Goal: Task Accomplishment & Management: Use online tool/utility

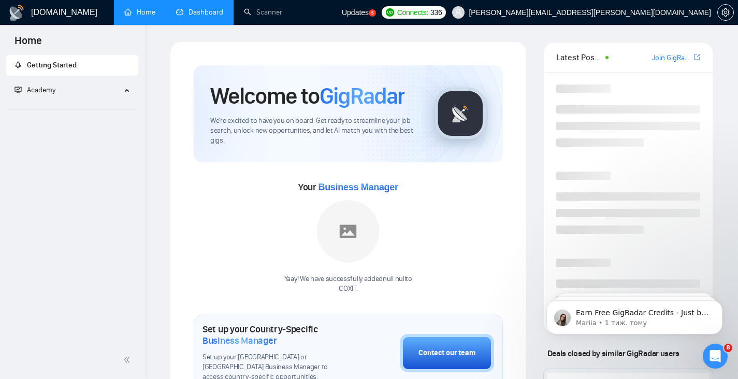
click at [203, 17] on link "Dashboard" at bounding box center [199, 12] width 47 height 9
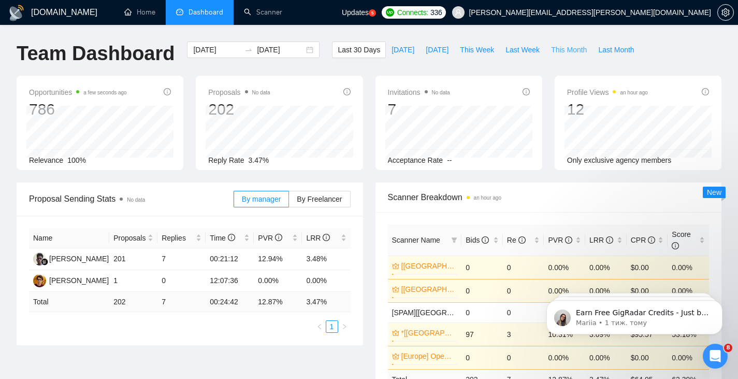
click at [553, 49] on span "This Month" at bounding box center [569, 49] width 36 height 11
type input "[DATE]"
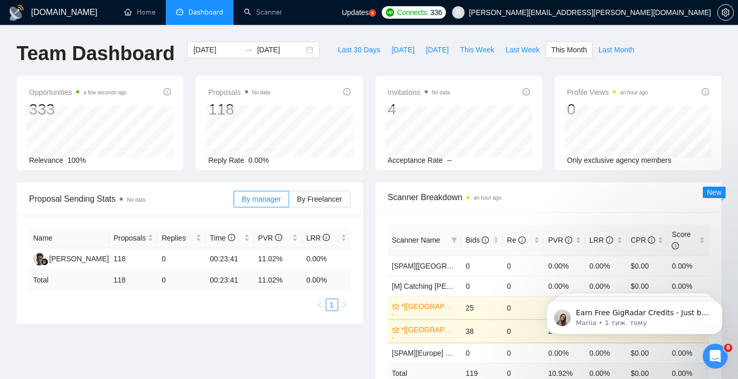
click at [675, 12] on span "[PERSON_NAME][EMAIL_ADDRESS][PERSON_NAME][DOMAIN_NAME]" at bounding box center [590, 12] width 242 height 0
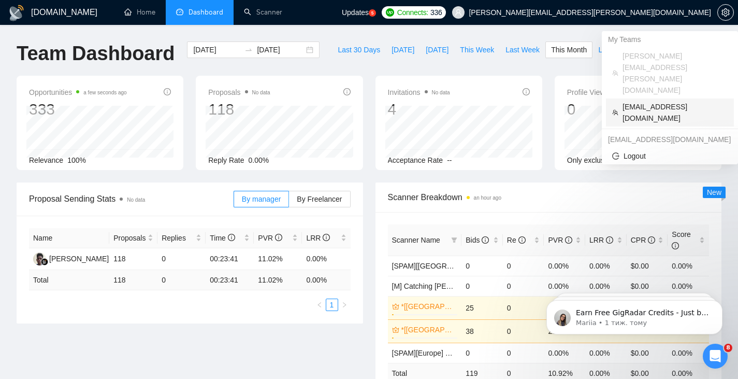
click at [656, 101] on span "[EMAIL_ADDRESS][DOMAIN_NAME]" at bounding box center [675, 112] width 105 height 23
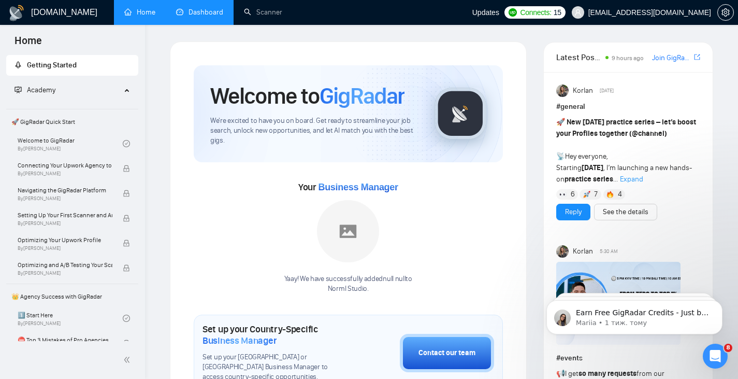
click at [197, 10] on link "Dashboard" at bounding box center [199, 12] width 47 height 9
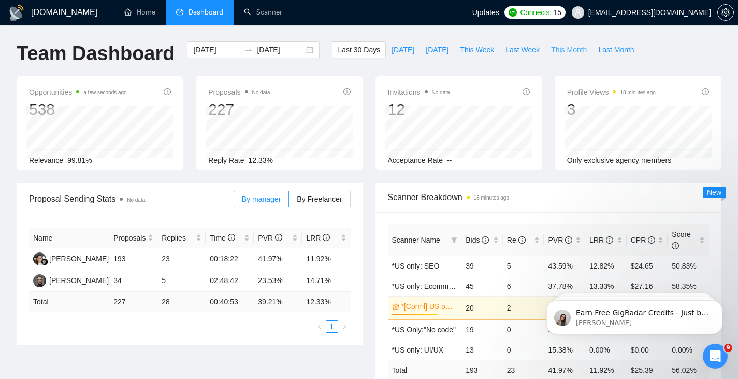
click at [564, 53] on span "This Month" at bounding box center [569, 49] width 36 height 11
type input "[DATE]"
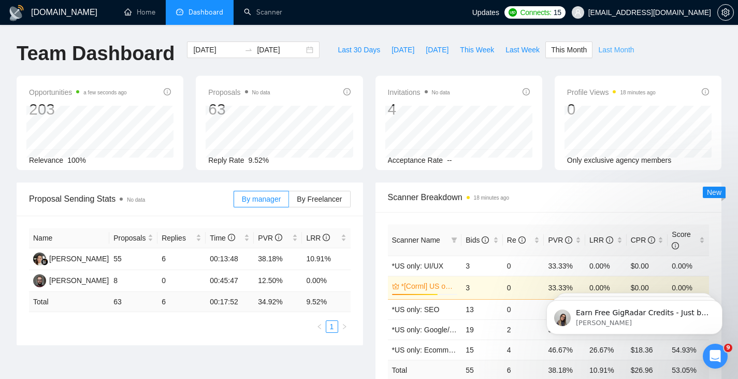
click at [609, 47] on span "Last Month" at bounding box center [616, 49] width 36 height 11
type input "[DATE]"
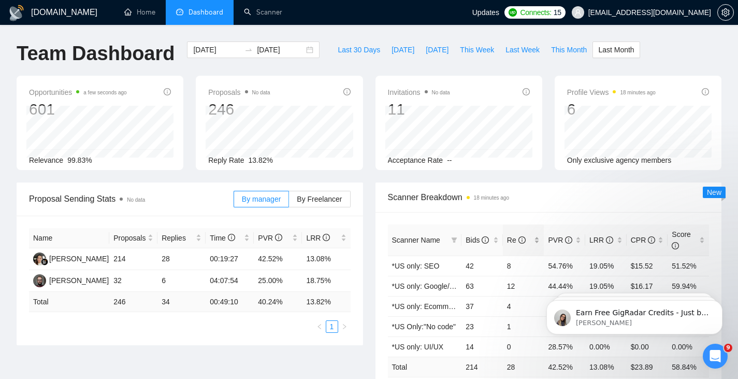
scroll to position [86, 0]
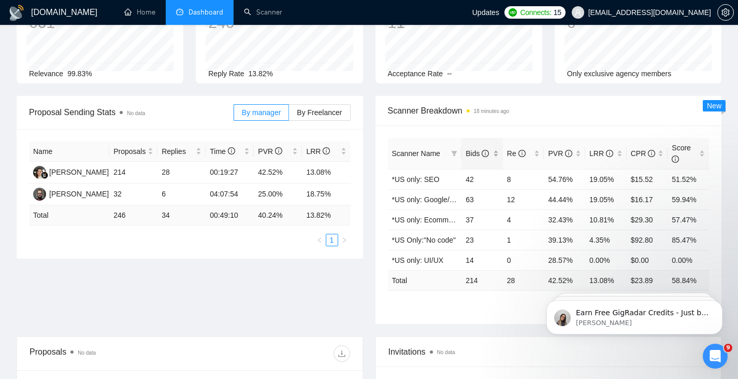
click at [470, 153] on span "Bids" at bounding box center [477, 153] width 23 height 8
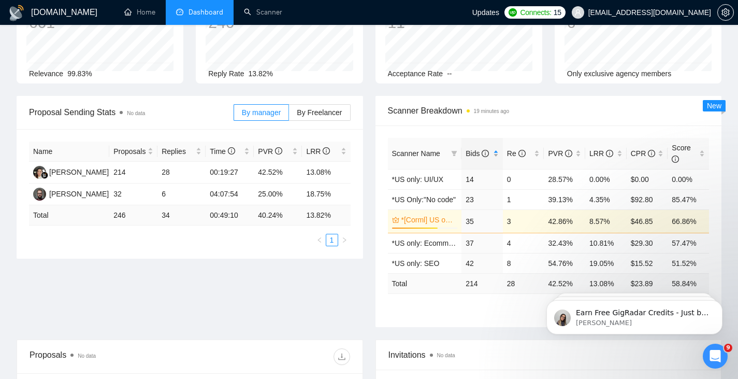
click at [469, 159] on div "Bids" at bounding box center [482, 153] width 33 height 11
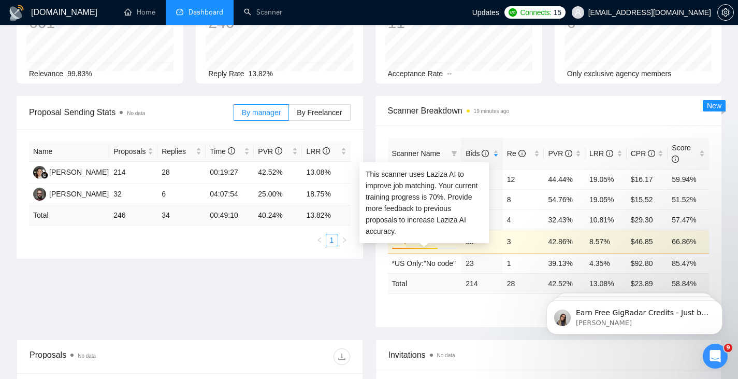
scroll to position [172, 0]
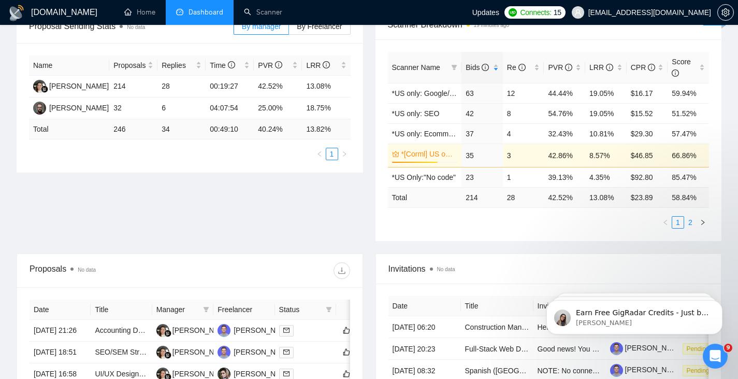
click at [689, 222] on link "2" at bounding box center [690, 222] width 11 height 11
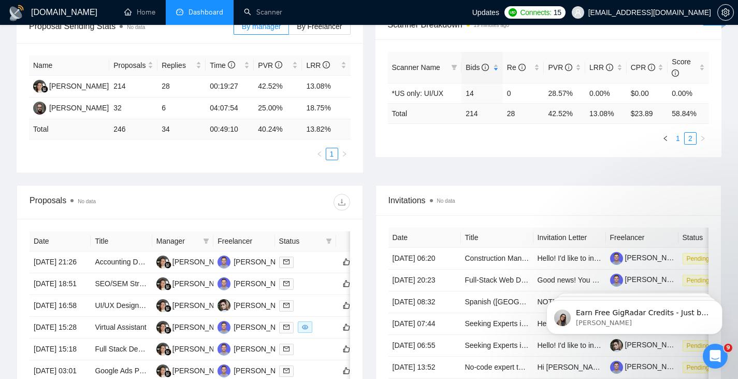
click at [680, 140] on link "1" at bounding box center [677, 138] width 11 height 11
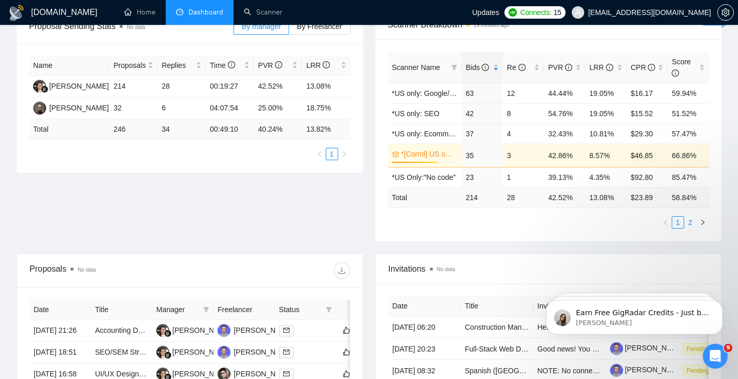
click at [690, 225] on link "2" at bounding box center [690, 222] width 11 height 11
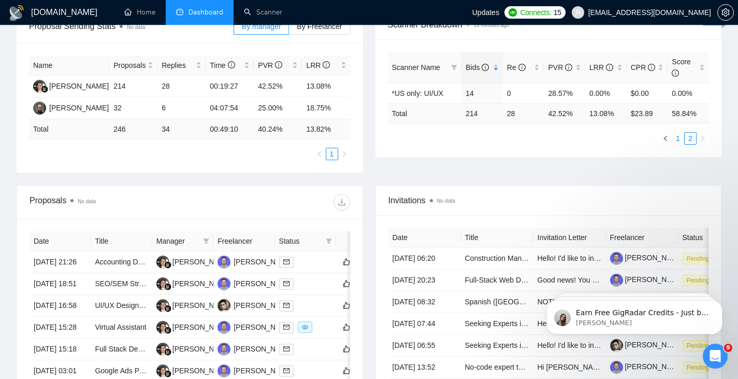
click at [682, 137] on link "1" at bounding box center [677, 138] width 11 height 11
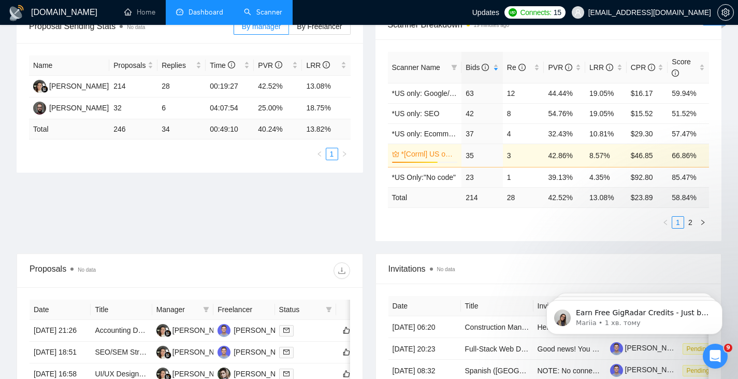
click at [271, 15] on link "Scanner" at bounding box center [263, 12] width 38 height 9
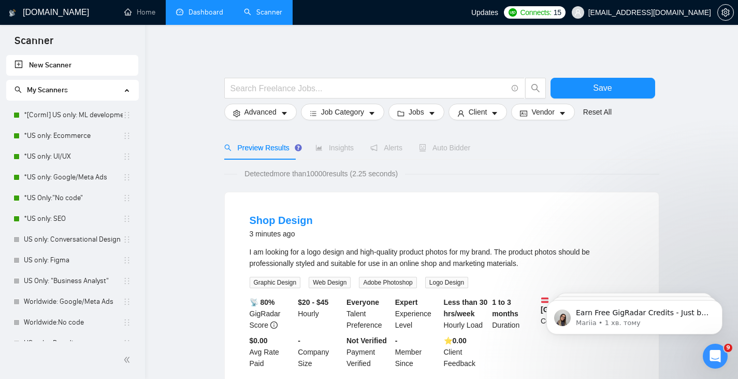
click at [197, 17] on link "Dashboard" at bounding box center [199, 12] width 47 height 9
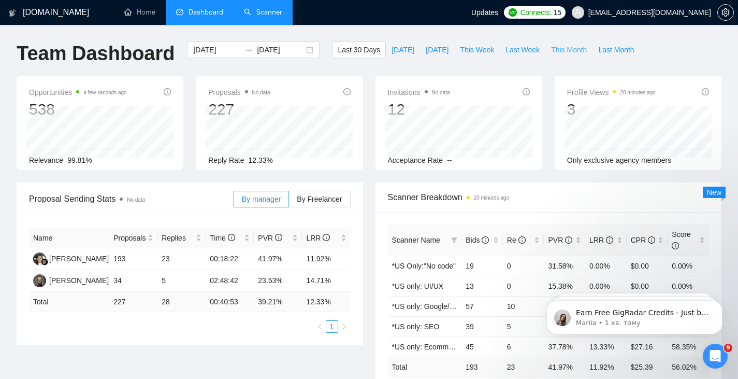
click at [556, 51] on span "This Month" at bounding box center [569, 49] width 36 height 11
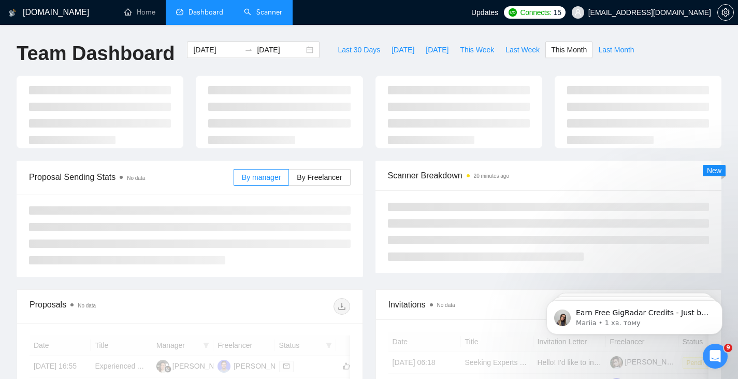
type input "[DATE]"
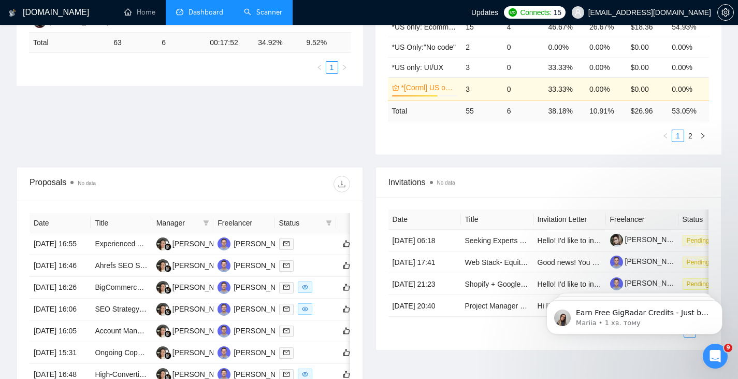
scroll to position [172, 0]
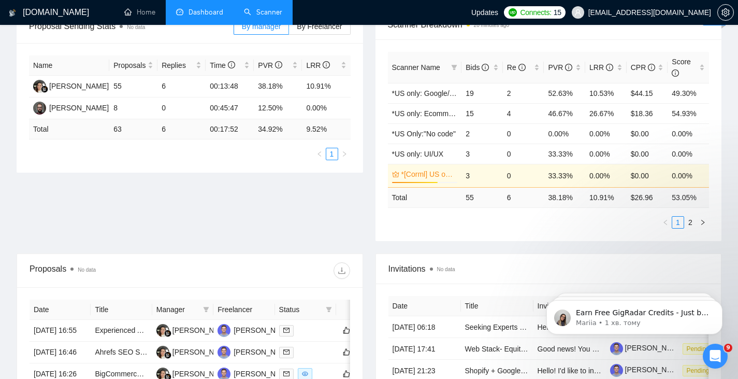
click at [276, 8] on link "Scanner" at bounding box center [263, 12] width 38 height 9
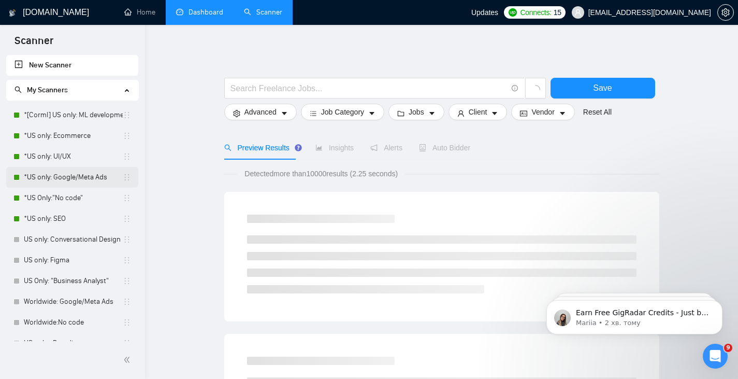
click at [86, 178] on link "*US only: Google/Meta Ads" at bounding box center [73, 177] width 99 height 21
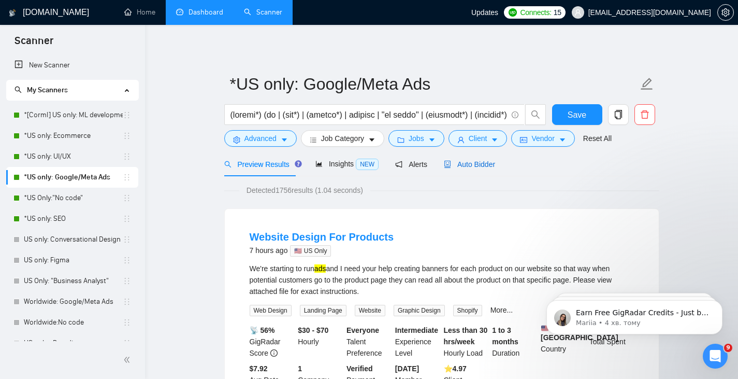
click at [461, 168] on span "Auto Bidder" at bounding box center [469, 164] width 51 height 8
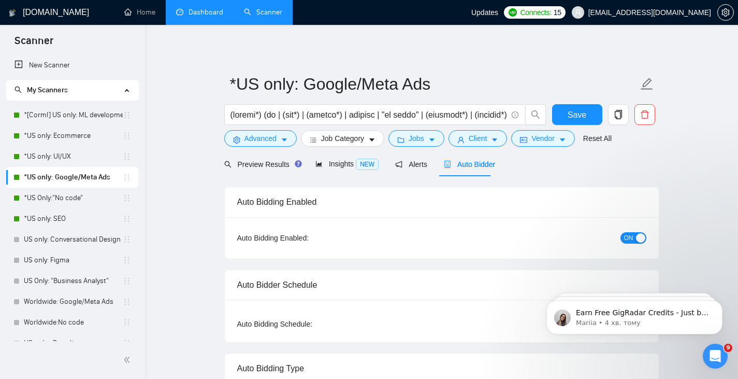
checkbox input "true"
click at [194, 17] on link "Dashboard" at bounding box center [199, 12] width 47 height 9
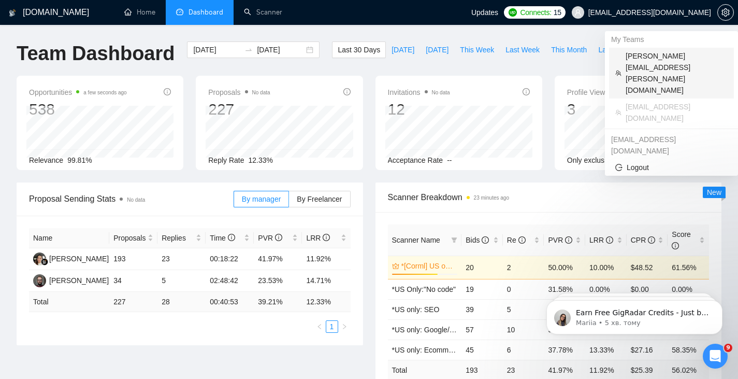
click at [658, 53] on span "[PERSON_NAME][EMAIL_ADDRESS][PERSON_NAME][DOMAIN_NAME]" at bounding box center [677, 73] width 102 height 46
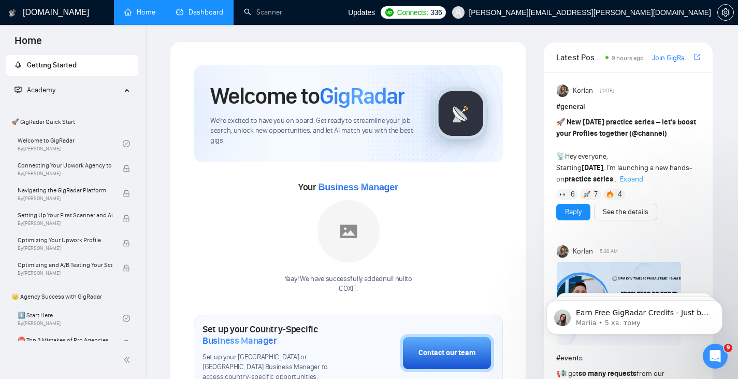
click at [204, 13] on link "Dashboard" at bounding box center [199, 12] width 47 height 9
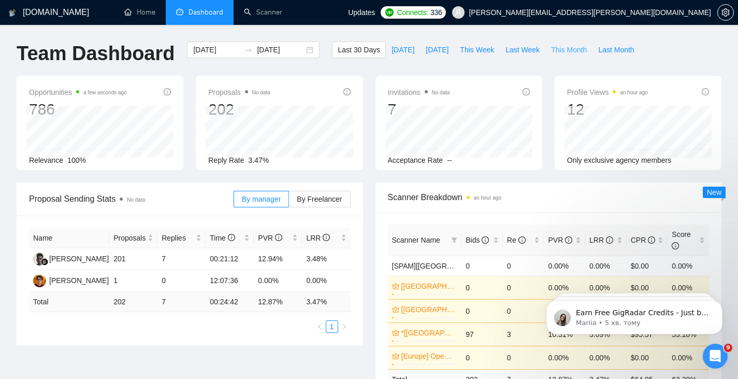
click at [552, 50] on span "This Month" at bounding box center [569, 49] width 36 height 11
type input "[DATE]"
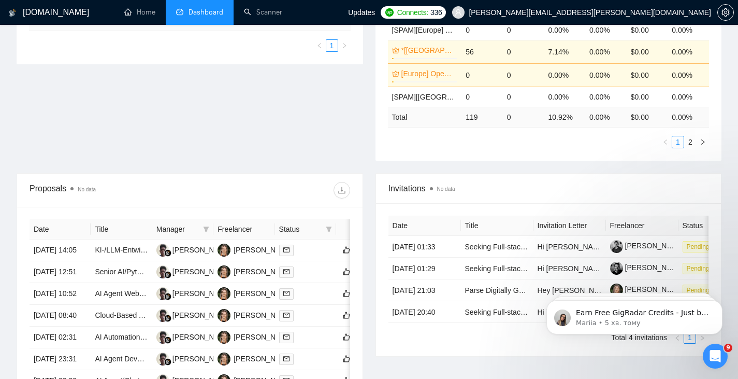
scroll to position [172, 0]
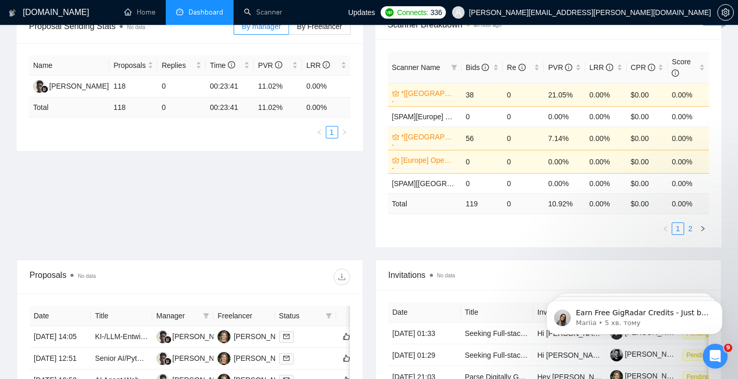
click at [686, 228] on link "2" at bounding box center [690, 228] width 11 height 11
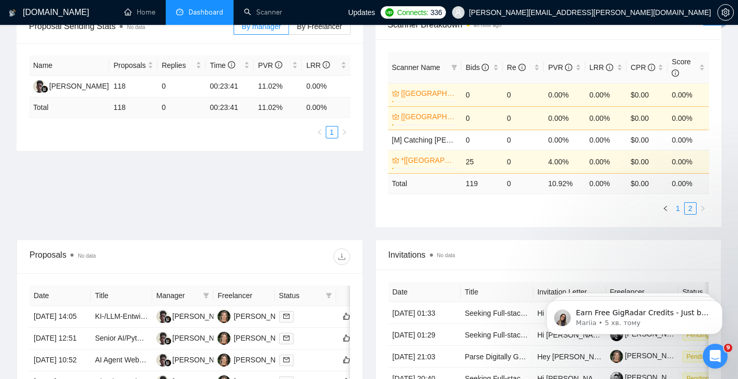
click at [675, 210] on link "1" at bounding box center [677, 208] width 11 height 11
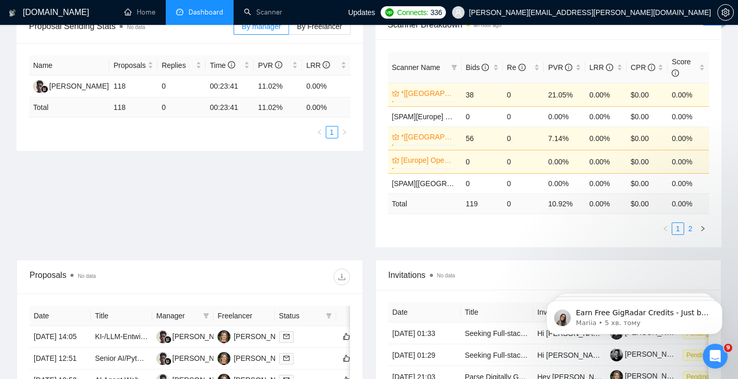
click at [689, 230] on link "2" at bounding box center [690, 228] width 11 height 11
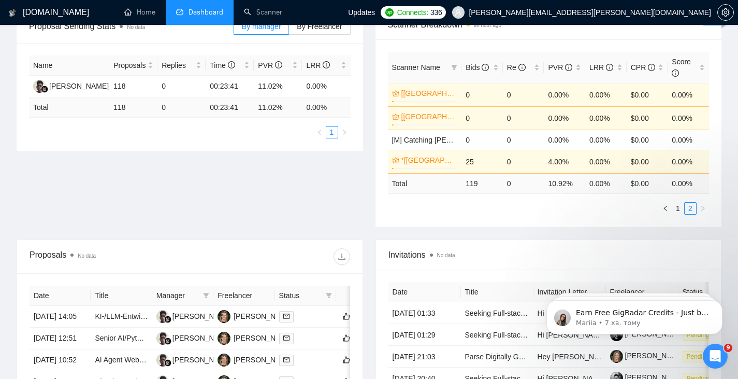
click at [712, 362] on div "Відкрити програму для спілкування Intercom" at bounding box center [715, 356] width 34 height 34
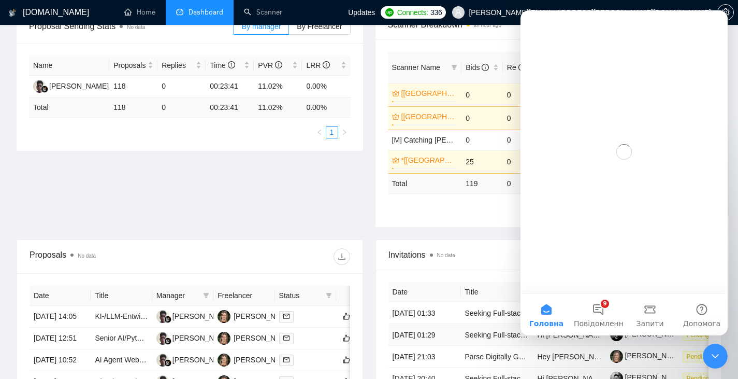
scroll to position [0, 0]
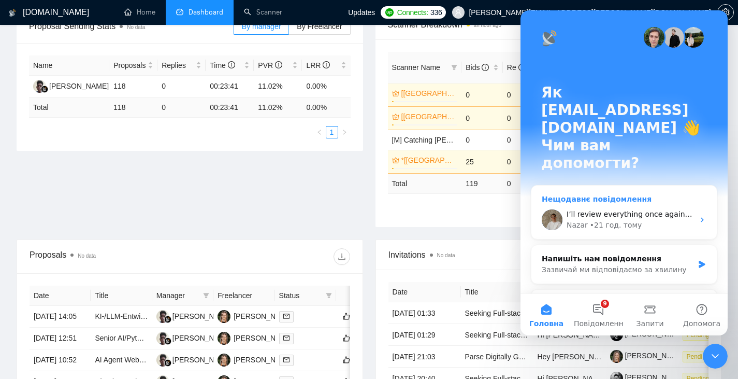
click at [613, 210] on span "I’ll review everything once again and get back to you when I have a clear answe…" at bounding box center [715, 214] width 297 height 8
click at [611, 210] on span "I’ll review everything once again and get back to you when I have a clear answe…" at bounding box center [715, 214] width 297 height 8
click at [599, 308] on button "18 Повідомлення" at bounding box center [598, 314] width 52 height 41
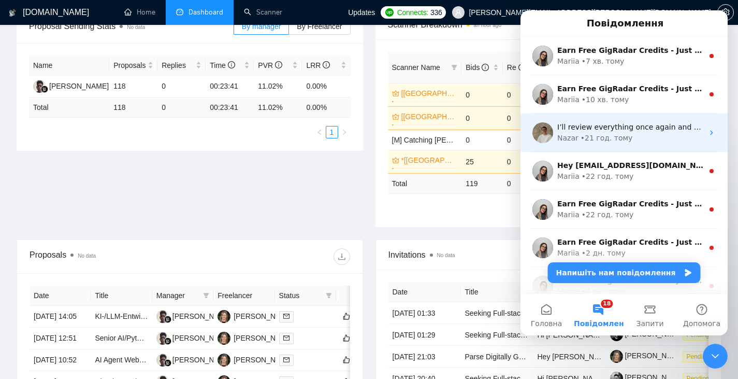
click at [613, 127] on span "I’ll review everything once again and get back to you when I have a clear answe…" at bounding box center [705, 127] width 297 height 8
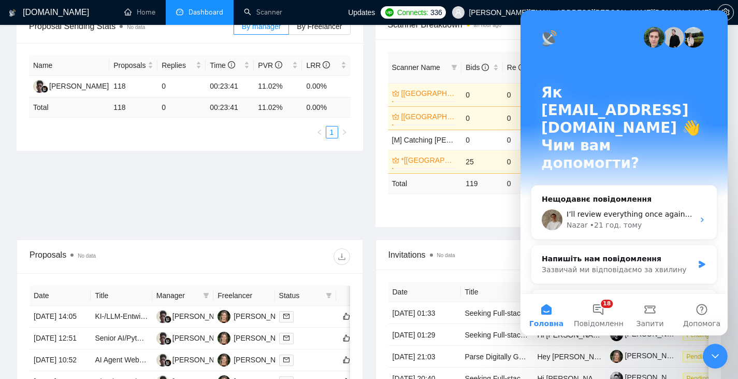
scroll to position [81, 0]
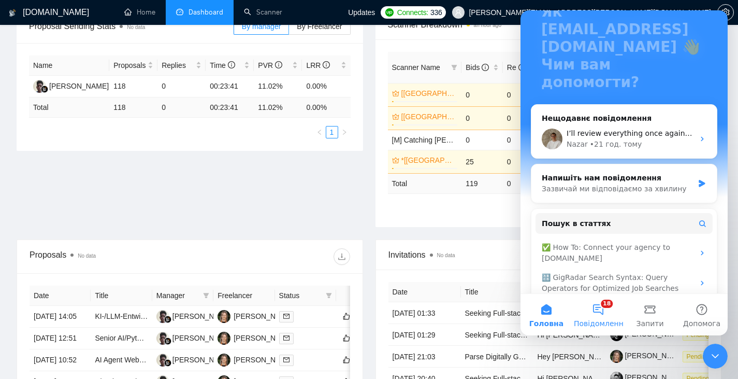
click at [599, 311] on button "18 Повідомлення" at bounding box center [598, 314] width 52 height 41
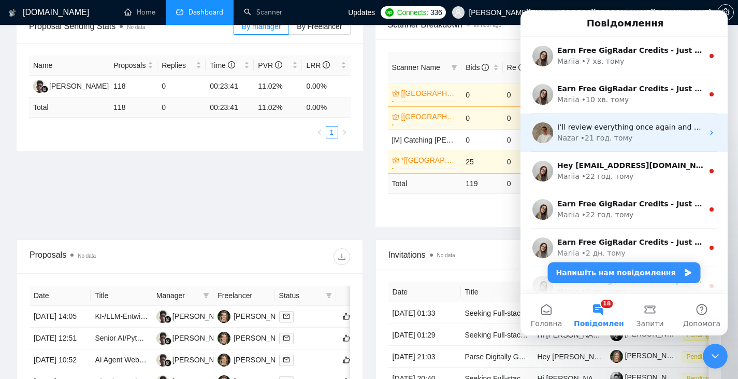
click at [601, 135] on div "• 21 год. тому" at bounding box center [607, 138] width 52 height 11
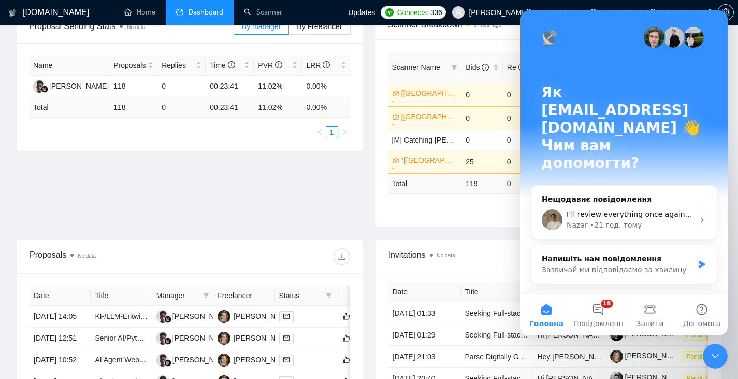
click at [334, 191] on div "Proposal Sending Stats No data By manager By Freelancer Name Proposals Replies …" at bounding box center [368, 124] width 717 height 229
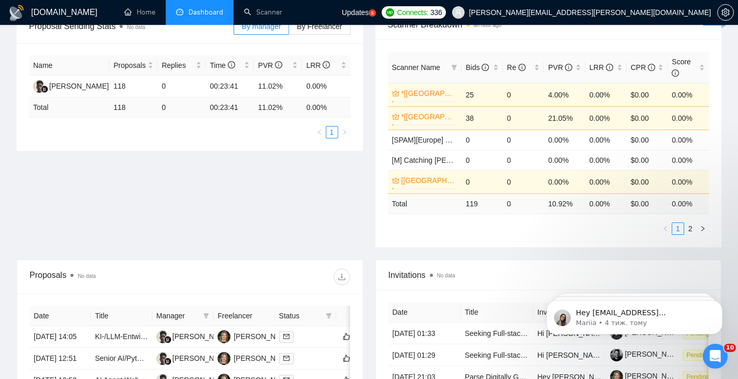
click at [714, 359] on icon "Відкрити програму для спілкування Intercom" at bounding box center [715, 356] width 17 height 17
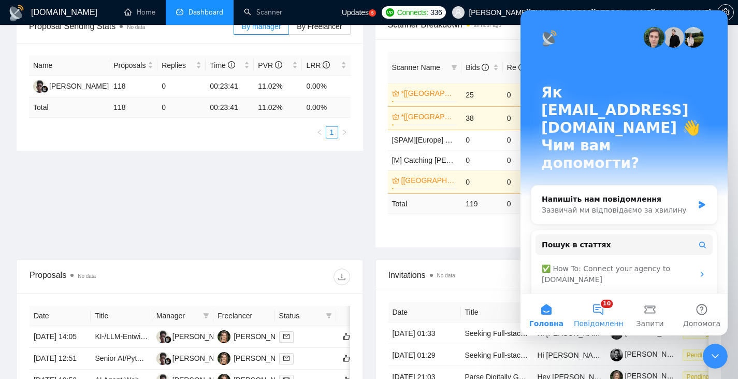
click at [605, 313] on button "10 Повідомлення" at bounding box center [598, 314] width 52 height 41
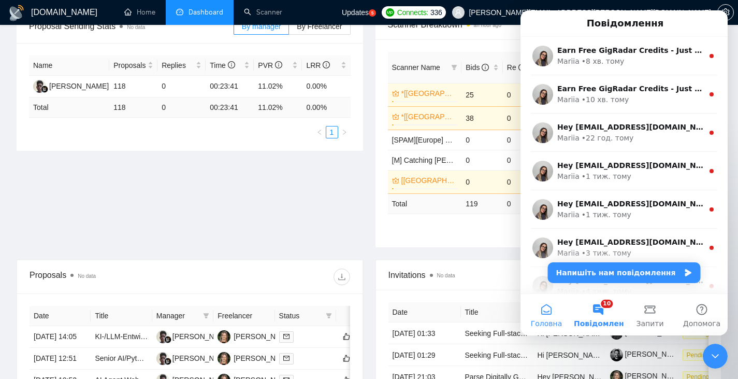
click at [546, 322] on span "Головна" at bounding box center [547, 323] width 32 height 7
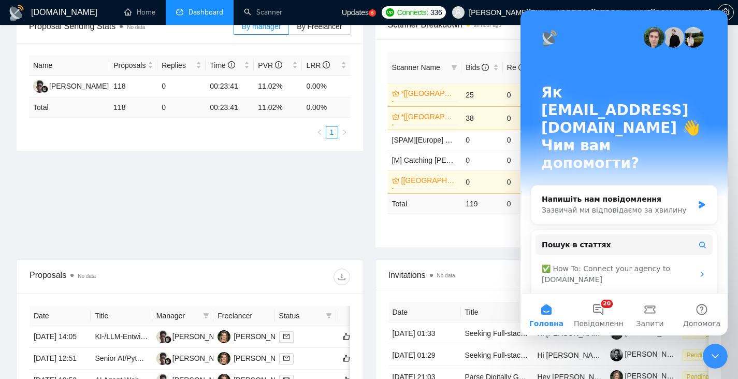
click at [352, 200] on div "Proposal Sending Stats No data By manager By Freelancer Name Proposals Replies …" at bounding box center [368, 135] width 717 height 250
click at [716, 352] on icon "Закрити програму для спілкування Intercom" at bounding box center [715, 356] width 12 height 12
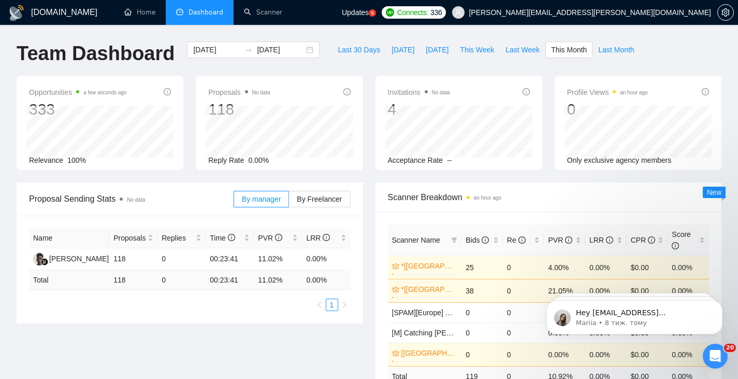
click at [662, 7] on span "[PERSON_NAME][EMAIL_ADDRESS][PERSON_NAME][DOMAIN_NAME]" at bounding box center [581, 12] width 271 height 33
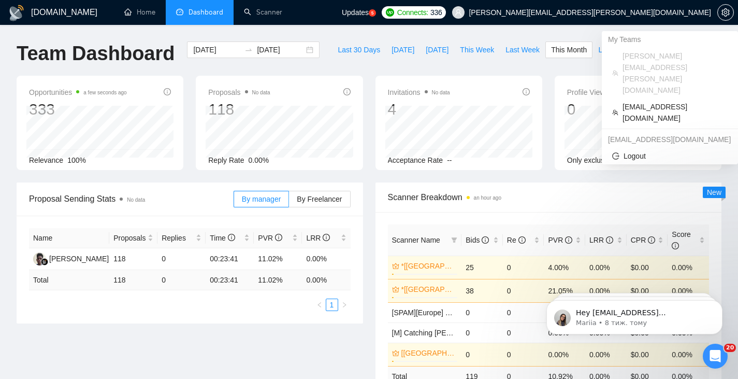
click at [672, 12] on span "[PERSON_NAME][EMAIL_ADDRESS][PERSON_NAME][DOMAIN_NAME]" at bounding box center [590, 12] width 242 height 0
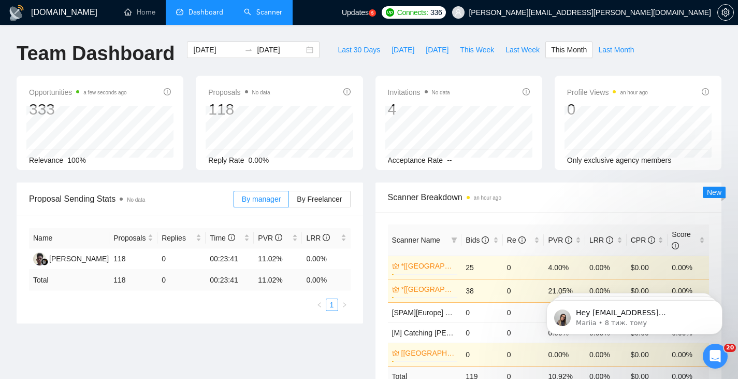
click at [255, 15] on link "Scanner" at bounding box center [263, 12] width 38 height 9
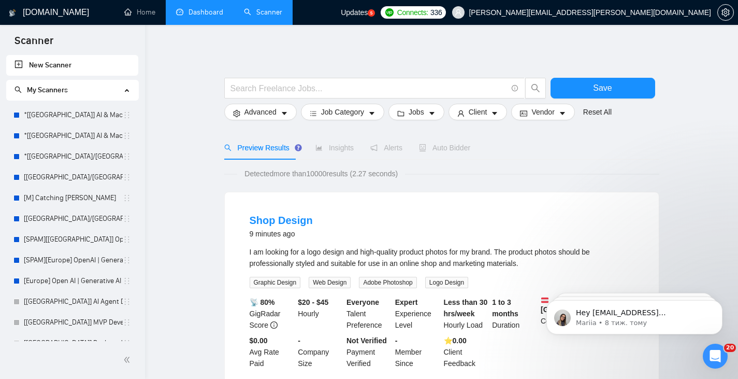
click at [202, 15] on link "Dashboard" at bounding box center [199, 12] width 47 height 9
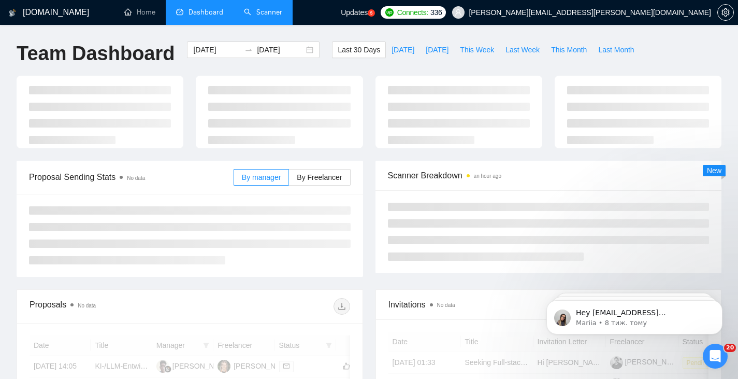
click at [724, 355] on div "Відкрити програму для спілкування Intercom" at bounding box center [715, 356] width 34 height 34
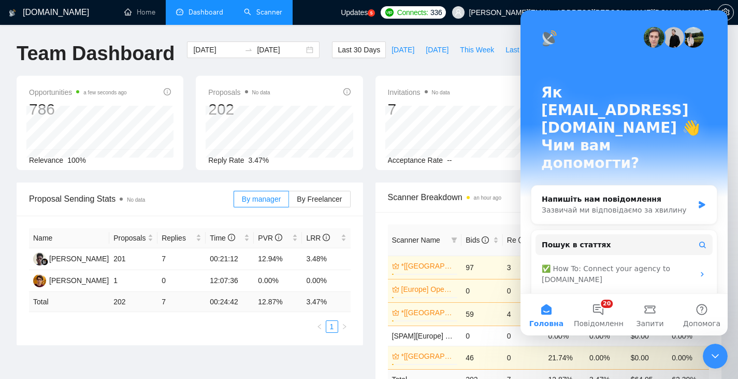
drag, startPoint x: 720, startPoint y: 356, endPoint x: 1303, endPoint y: 642, distance: 648.6
click at [720, 356] on icon "Закрити програму для спілкування Intercom" at bounding box center [715, 356] width 12 height 12
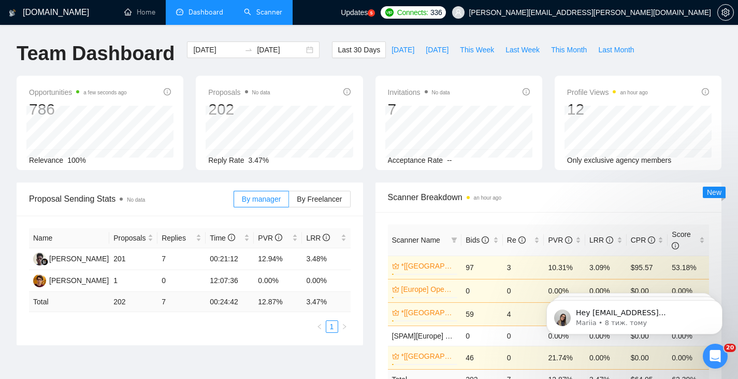
click at [659, 12] on span "[PERSON_NAME][EMAIL_ADDRESS][PERSON_NAME][DOMAIN_NAME]" at bounding box center [590, 12] width 242 height 0
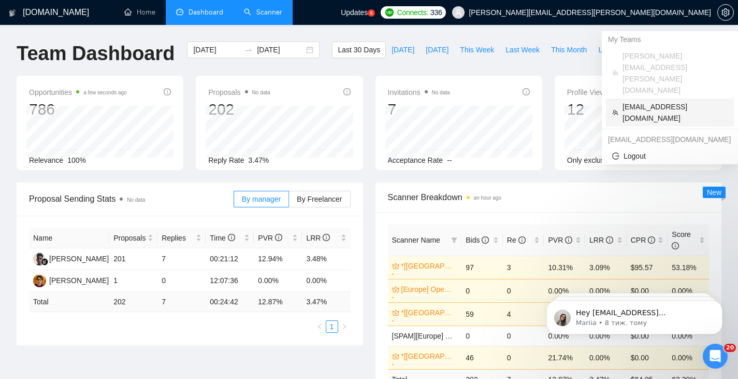
click at [652, 101] on span "[EMAIL_ADDRESS][DOMAIN_NAME]" at bounding box center [675, 112] width 105 height 23
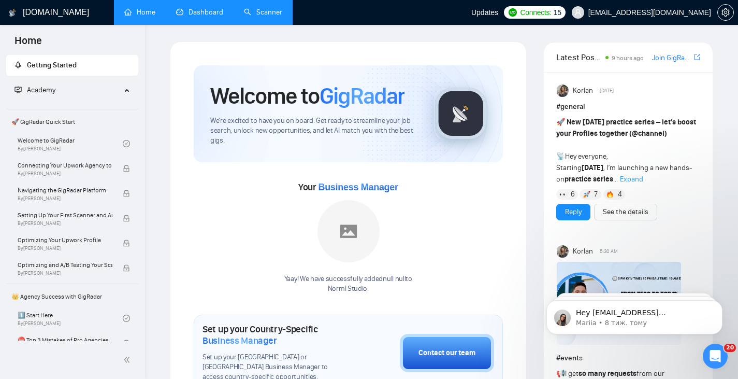
click at [256, 11] on link "Scanner" at bounding box center [263, 12] width 38 height 9
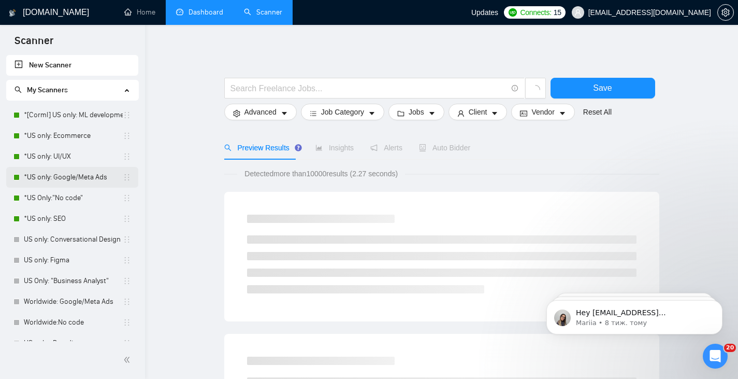
click at [71, 182] on link "*US only: Google/Meta Ads" at bounding box center [73, 177] width 99 height 21
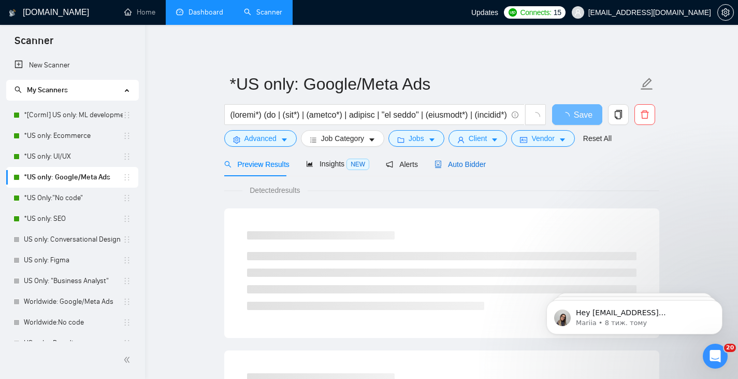
click at [467, 168] on span "Auto Bidder" at bounding box center [460, 164] width 51 height 8
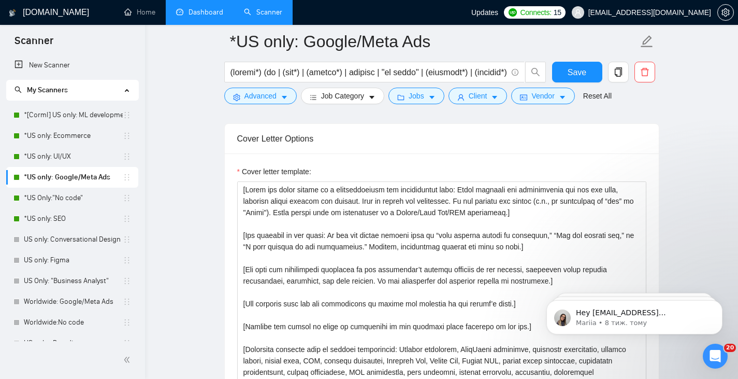
scroll to position [1208, 0]
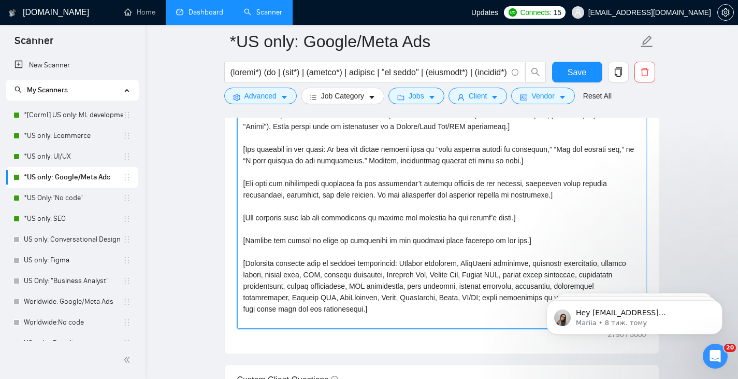
click at [357, 214] on textarea "Cover letter template:" at bounding box center [441, 211] width 409 height 233
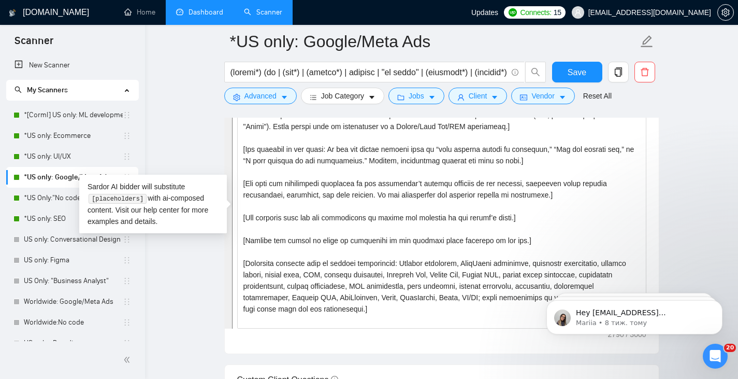
click at [177, 272] on main "*US only: Google/Meta Ads Save Advanced Job Category Jobs Client Vendor Reset A…" at bounding box center [442, 369] width 560 height 3073
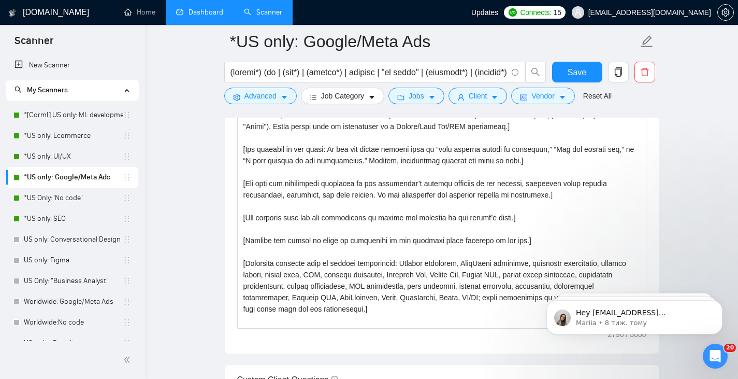
click at [194, 9] on link "Dashboard" at bounding box center [199, 12] width 47 height 9
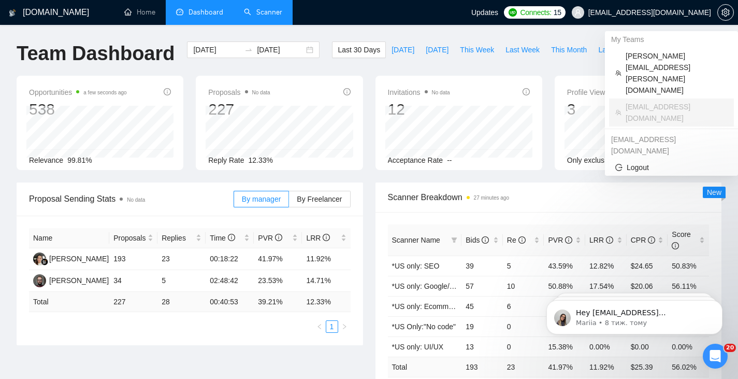
click at [652, 18] on span "[EMAIL_ADDRESS][DOMAIN_NAME]" at bounding box center [642, 12] width 152 height 33
click at [650, 162] on span "Logout" at bounding box center [671, 167] width 112 height 11
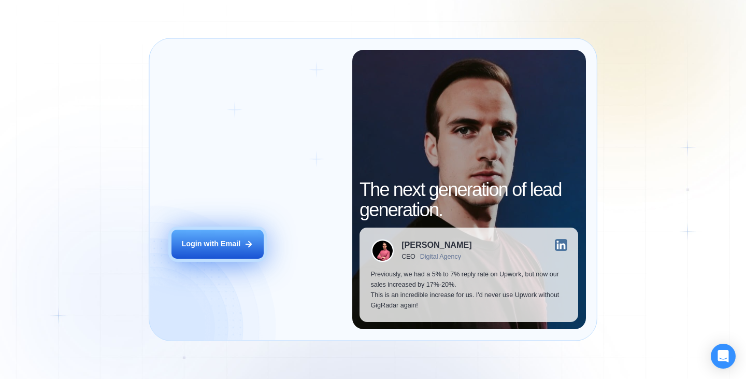
click at [221, 240] on div "Login with Email" at bounding box center [210, 244] width 59 height 10
